Goal: Transaction & Acquisition: Purchase product/service

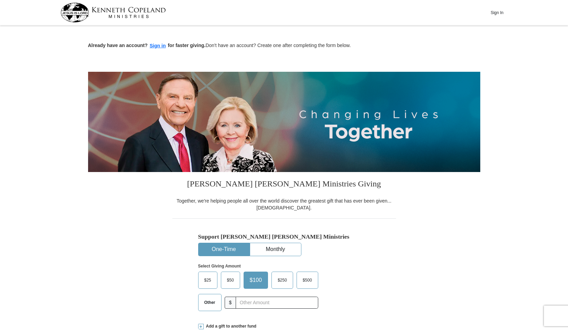
click at [207, 299] on span "Other" at bounding box center [210, 303] width 18 height 10
click at [0, 0] on input "Other" at bounding box center [0, 0] width 0 height 0
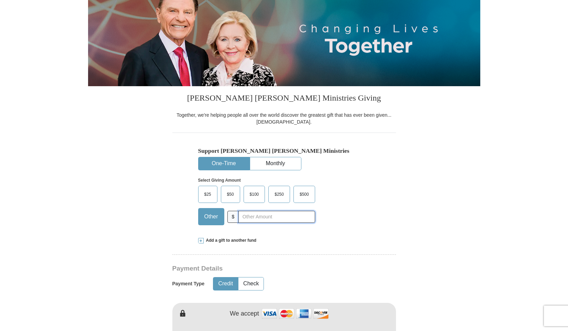
scroll to position [89, 0]
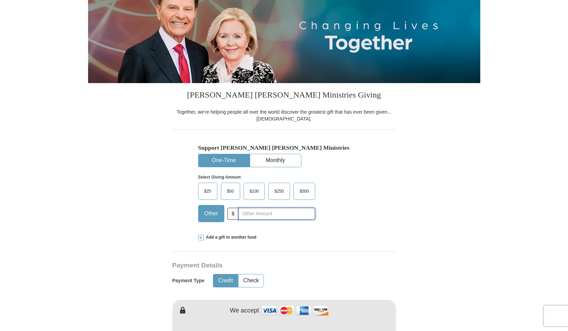
click at [241, 215] on input "text" at bounding box center [276, 214] width 76 height 12
type input "7.00"
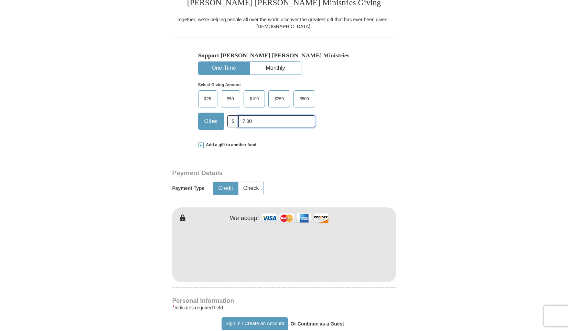
scroll to position [195, 0]
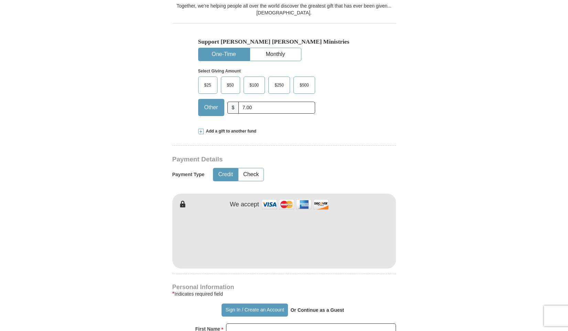
click at [275, 204] on img at bounding box center [295, 204] width 69 height 15
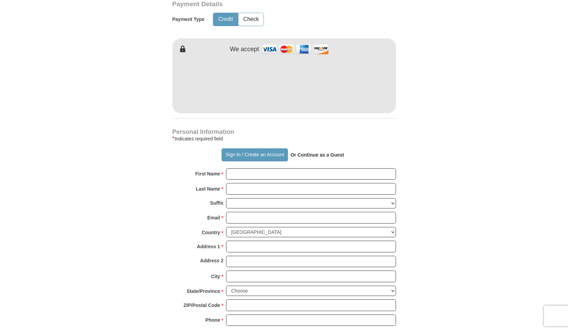
scroll to position [354, 0]
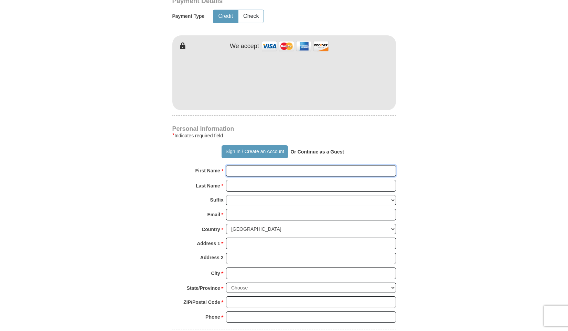
click at [300, 176] on input "First Name *" at bounding box center [311, 171] width 170 height 12
type input "[PERSON_NAME]"
type input "[EMAIL_ADDRESS][DOMAIN_NAME]"
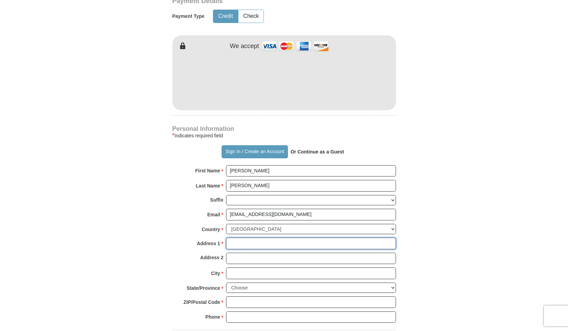
type input "[EMAIL_ADDRESS][DOMAIN_NAME]"
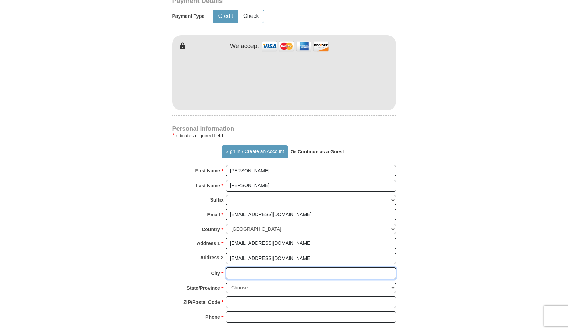
type input "[GEOGRAPHIC_DATA]"
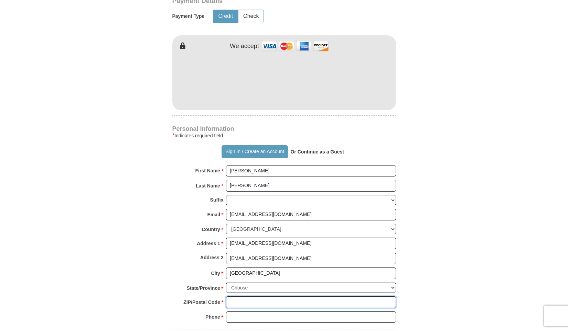
type input "76107"
type input "7869755709"
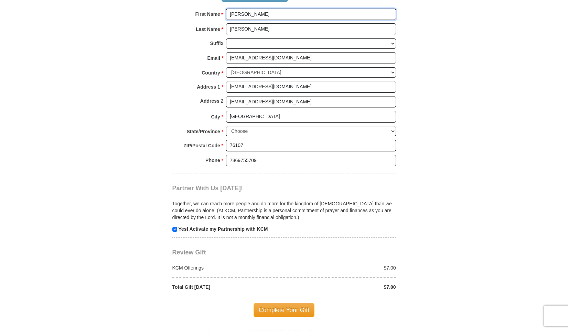
scroll to position [517, 0]
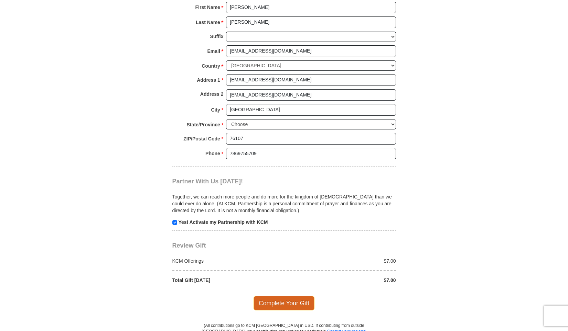
click at [286, 298] on span "Complete Your Gift" at bounding box center [283, 303] width 61 height 14
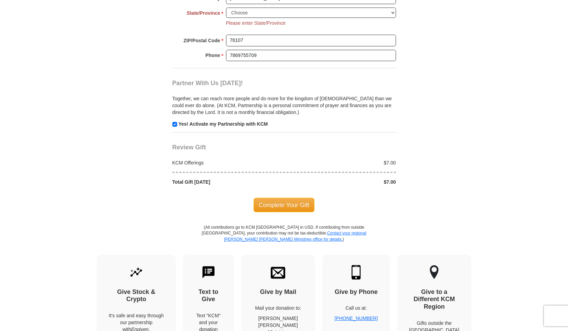
scroll to position [630, 0]
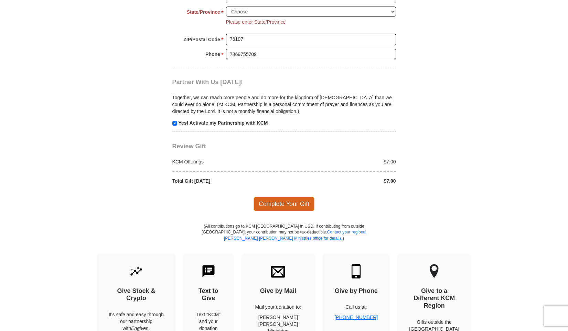
click at [272, 203] on span "Complete Your Gift" at bounding box center [283, 204] width 61 height 14
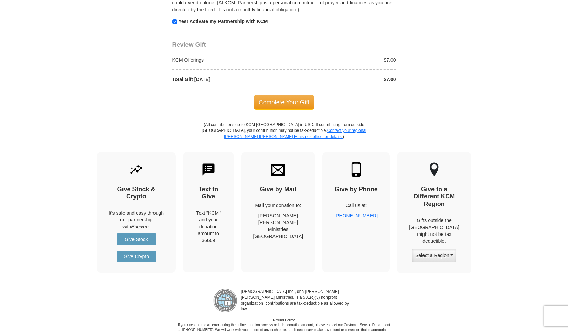
scroll to position [728, 0]
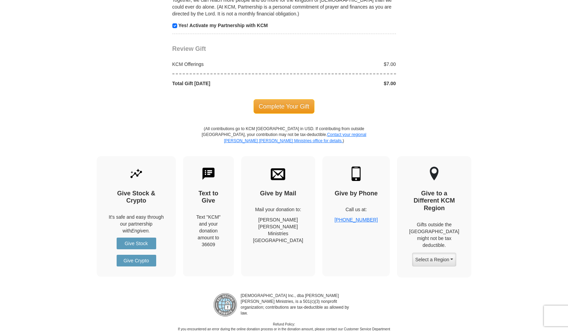
click at [390, 82] on div "$7.00" at bounding box center [341, 83] width 115 height 7
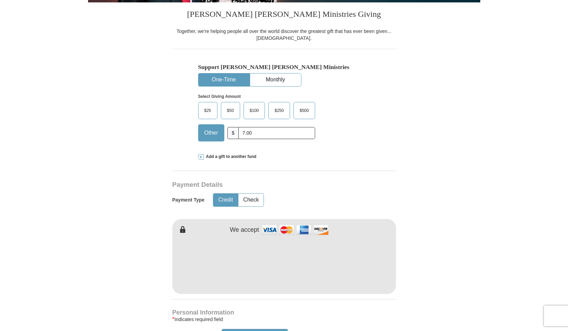
scroll to position [165, 0]
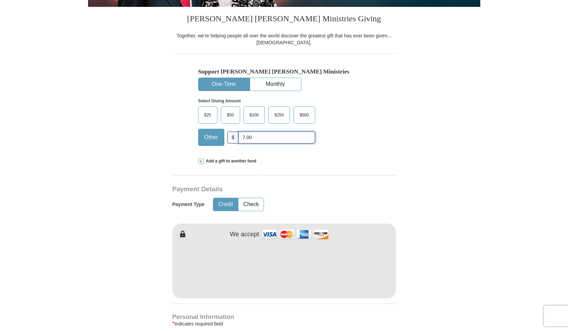
drag, startPoint x: 253, startPoint y: 136, endPoint x: 241, endPoint y: 137, distance: 11.4
click at [241, 137] on input "7.00" at bounding box center [276, 138] width 76 height 12
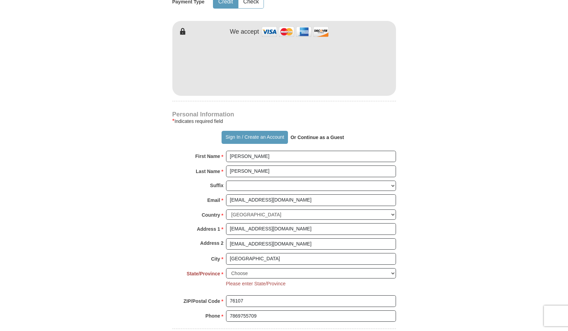
scroll to position [372, 0]
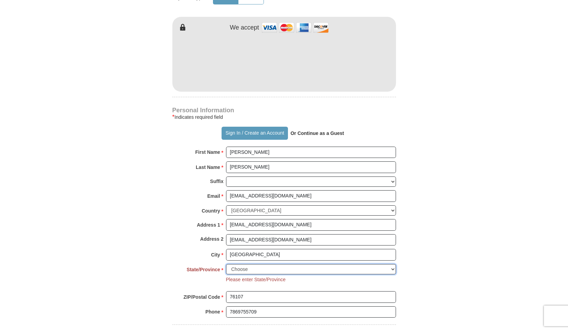
click at [253, 268] on select "Choose [US_STATE] [US_STATE] [US_STATE] [US_STATE] [US_STATE] Armed Forces Amer…" at bounding box center [311, 269] width 170 height 11
click at [392, 269] on select "Choose [US_STATE] [US_STATE] [US_STATE] [US_STATE] [US_STATE] Armed Forces Amer…" at bounding box center [311, 269] width 170 height 11
click at [254, 268] on select "Choose [US_STATE] [US_STATE] [US_STATE] [US_STATE] [US_STATE] Armed Forces Amer…" at bounding box center [311, 269] width 170 height 11
click at [239, 269] on select "Choose [US_STATE] [US_STATE] [US_STATE] [US_STATE] [US_STATE] Armed Forces Amer…" at bounding box center [311, 269] width 170 height 11
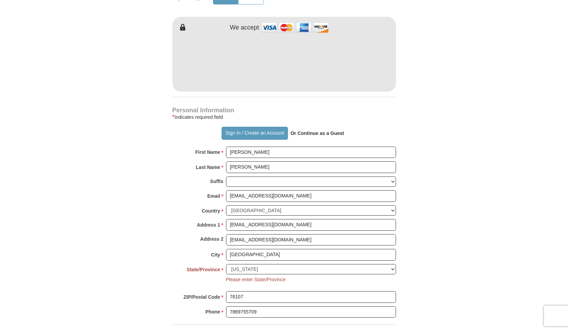
click at [396, 238] on form "Already have an account? Sign in for faster giving. Don't have an account? Crea…" at bounding box center [284, 83] width 392 height 857
click at [392, 271] on select "Choose [US_STATE] [US_STATE] [US_STATE] [US_STATE] [US_STATE] Armed Forces Amer…" at bounding box center [311, 269] width 170 height 11
drag, startPoint x: 278, startPoint y: 267, endPoint x: 273, endPoint y: 270, distance: 5.4
click at [273, 270] on select "Choose [US_STATE] [US_STATE] [US_STATE] [US_STATE] [US_STATE] Armed Forces Amer…" at bounding box center [311, 269] width 170 height 11
click at [253, 269] on select "Choose [US_STATE] [US_STATE] [US_STATE] [US_STATE] [US_STATE] Armed Forces Amer…" at bounding box center [311, 269] width 170 height 11
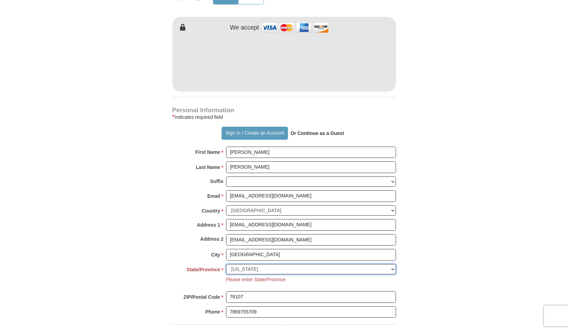
click at [391, 270] on select "Choose [US_STATE] [US_STATE] [US_STATE] [US_STATE] [US_STATE] Armed Forces Amer…" at bounding box center [311, 269] width 170 height 11
click at [261, 269] on select "Choose [US_STATE] [US_STATE] [US_STATE] [US_STATE] [US_STATE] Armed Forces Amer…" at bounding box center [311, 269] width 170 height 11
click at [221, 271] on span "*" at bounding box center [222, 271] width 2 height 10
click at [226, 271] on select "Choose [US_STATE] [US_STATE] [US_STATE] [US_STATE] [US_STATE] Armed Forces Amer…" at bounding box center [311, 269] width 170 height 11
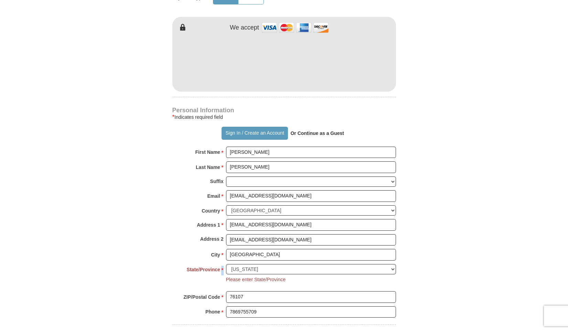
click at [221, 271] on span "*" at bounding box center [222, 271] width 2 height 10
click at [226, 271] on select "Choose [US_STATE] [US_STATE] [US_STATE] [US_STATE] [US_STATE] Armed Forces Amer…" at bounding box center [311, 269] width 170 height 11
drag, startPoint x: 221, startPoint y: 271, endPoint x: 233, endPoint y: 271, distance: 12.0
click at [233, 271] on select "Choose [US_STATE] [US_STATE] [US_STATE] [US_STATE] [US_STATE] Armed Forces Amer…" at bounding box center [311, 269] width 170 height 11
select select "[GEOGRAPHIC_DATA]"
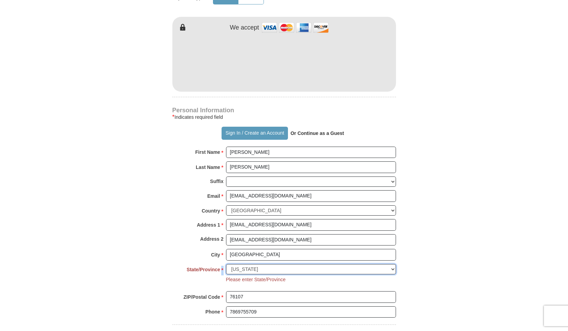
click at [226, 264] on select "Choose [US_STATE] [US_STATE] [US_STATE] [US_STATE] [US_STATE] Armed Forces Amer…" at bounding box center [311, 269] width 170 height 11
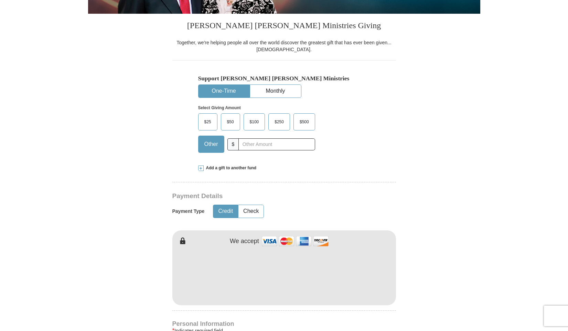
scroll to position [159, 0]
click at [260, 146] on input "text" at bounding box center [276, 144] width 76 height 12
type input "7.00"
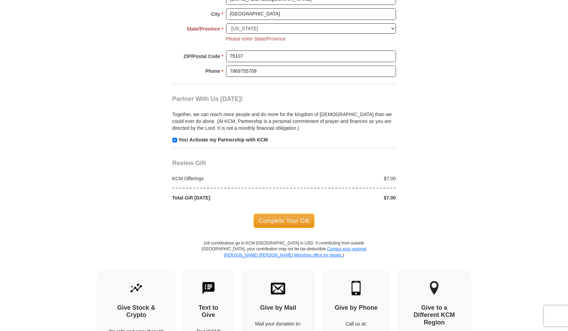
scroll to position [617, 0]
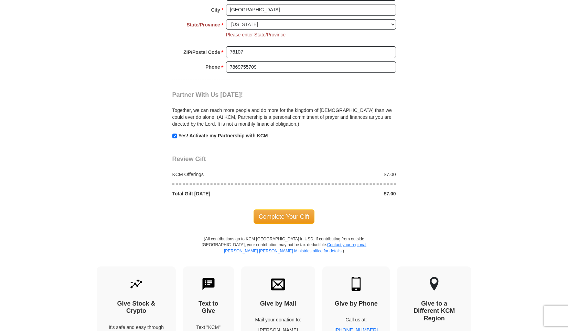
click at [540, 226] on body "Sign In Already have an account? Sign in for faster giving. Don't have an accou…" at bounding box center [284, 48] width 568 height 1330
click at [299, 217] on span "Complete Your Gift" at bounding box center [283, 217] width 61 height 14
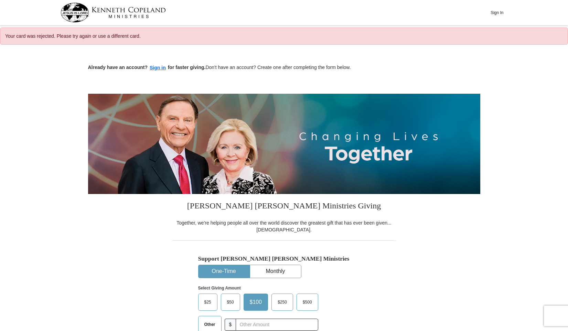
select select "[GEOGRAPHIC_DATA]"
click at [215, 323] on span "Other" at bounding box center [210, 325] width 18 height 10
click at [0, 0] on input "Other" at bounding box center [0, 0] width 0 height 0
click at [241, 328] on input "text" at bounding box center [276, 325] width 76 height 12
type input "7.00"
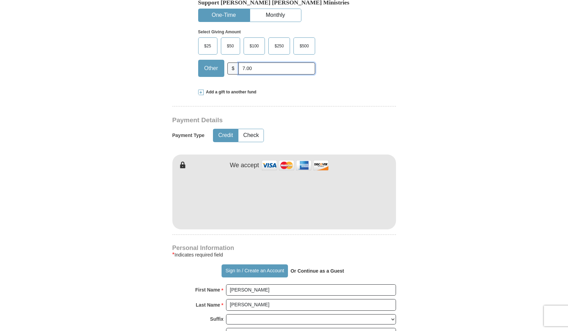
scroll to position [262, 0]
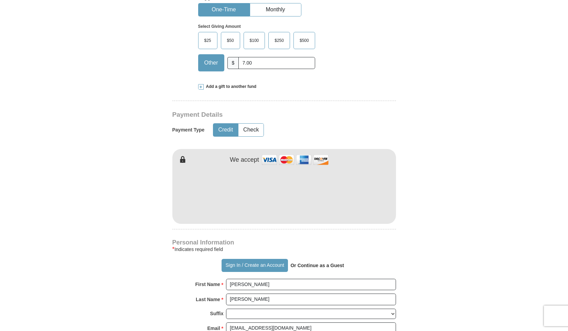
click at [276, 158] on img at bounding box center [295, 160] width 69 height 15
click at [271, 161] on img at bounding box center [295, 160] width 69 height 15
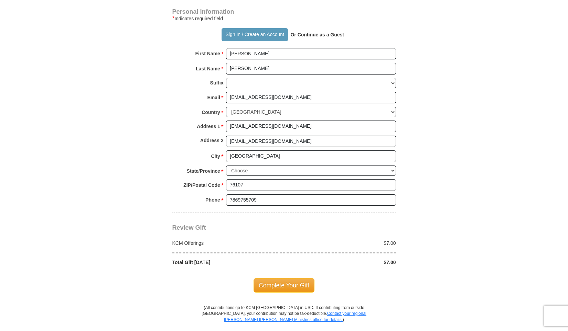
scroll to position [498, 0]
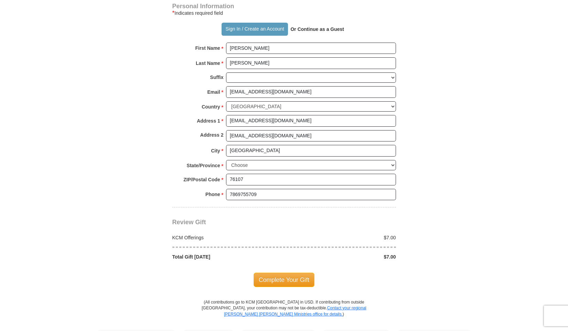
click at [296, 277] on span "Complete Your Gift" at bounding box center [283, 280] width 61 height 14
